Goal: Check status: Check status

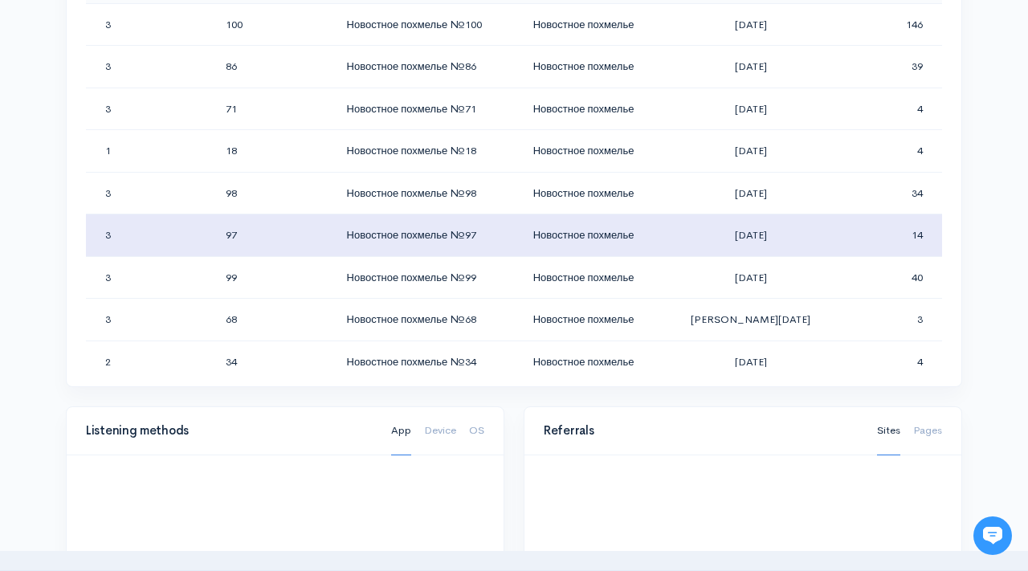
scroll to position [686, 0]
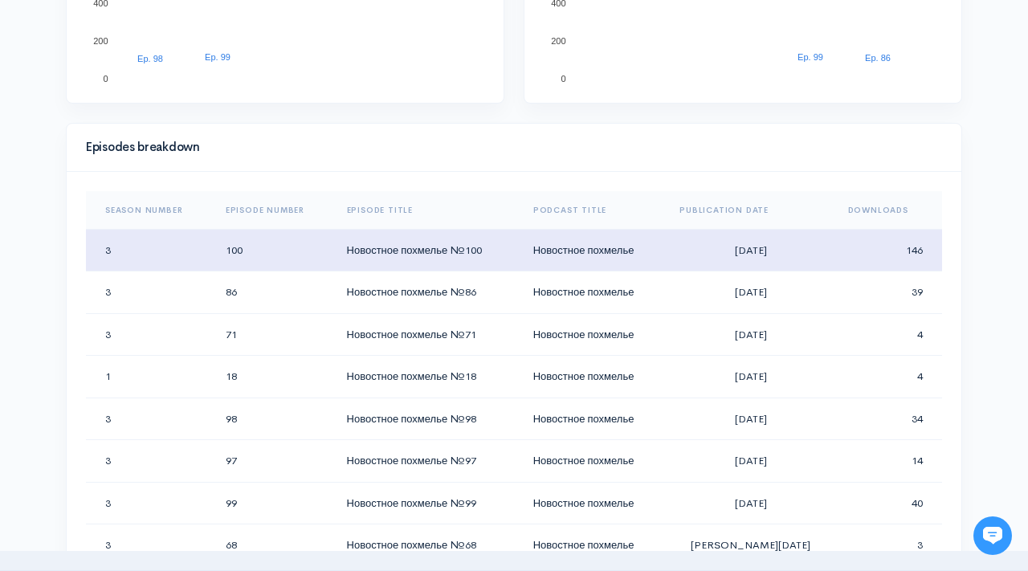
click at [903, 249] on td "146" at bounding box center [888, 250] width 107 height 43
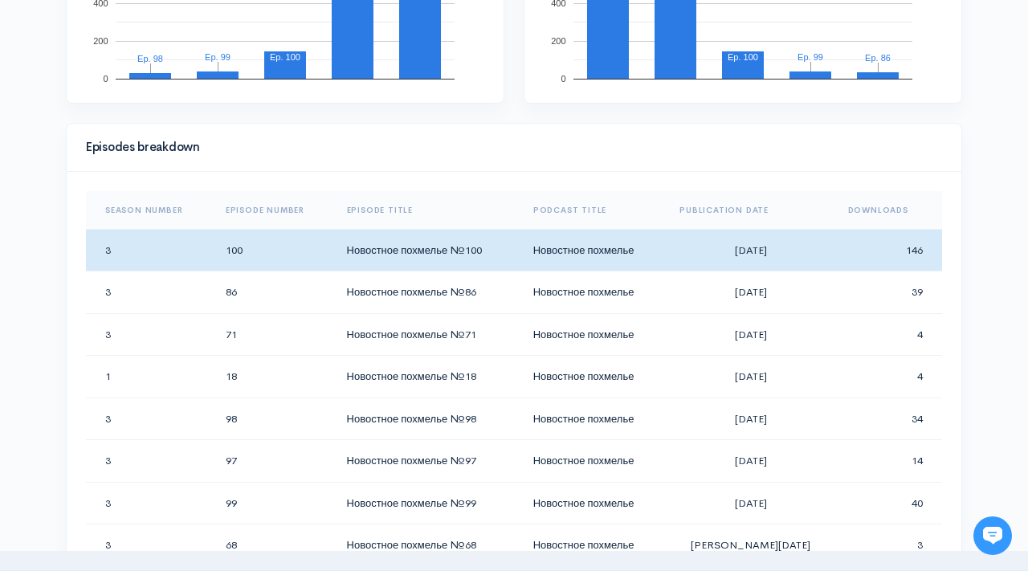
click at [886, 208] on th "Downloads" at bounding box center [888, 210] width 107 height 39
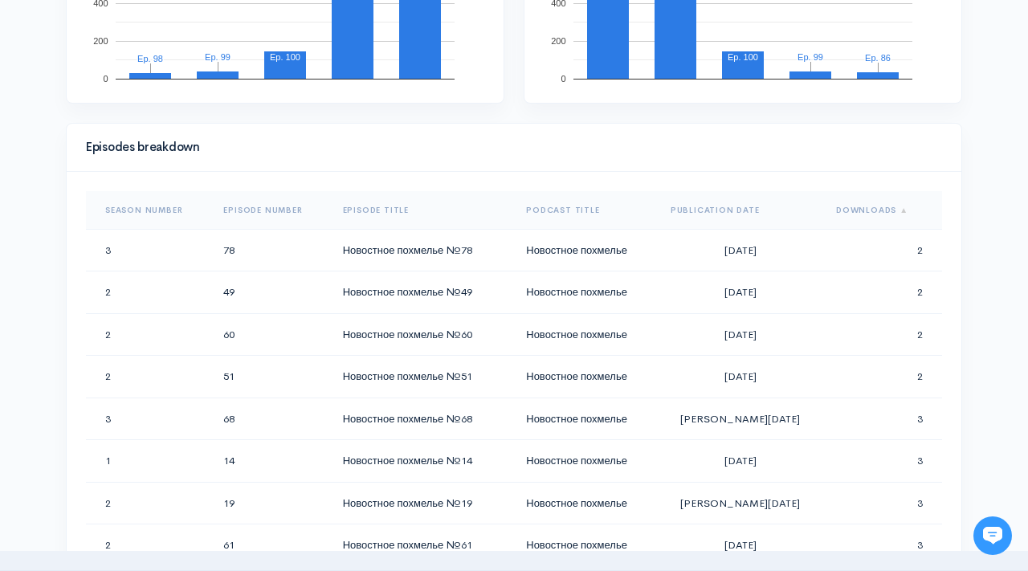
click at [886, 208] on th "Downloads" at bounding box center [882, 210] width 119 height 39
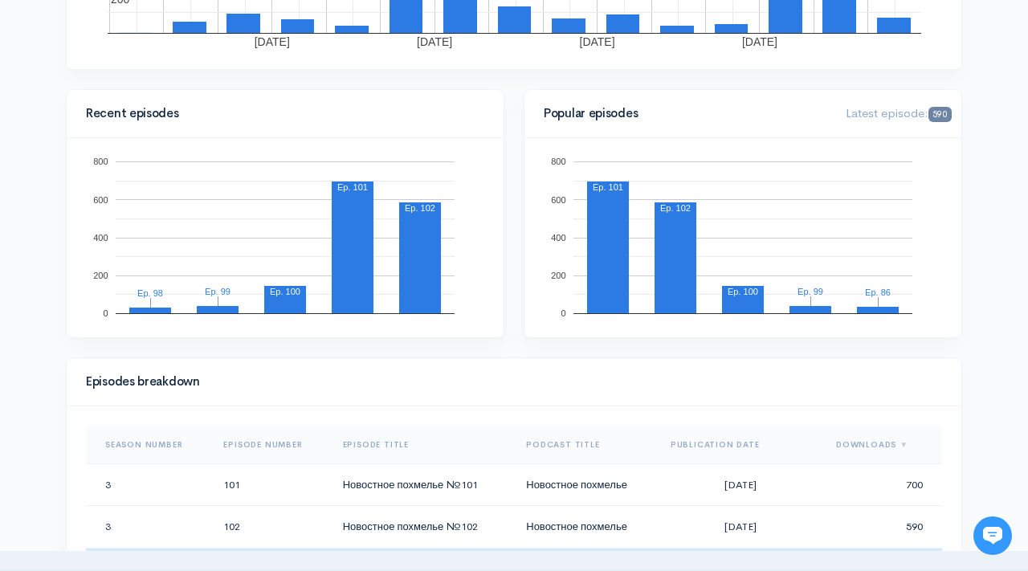
scroll to position [0, 0]
